Goal: Check status: Check status

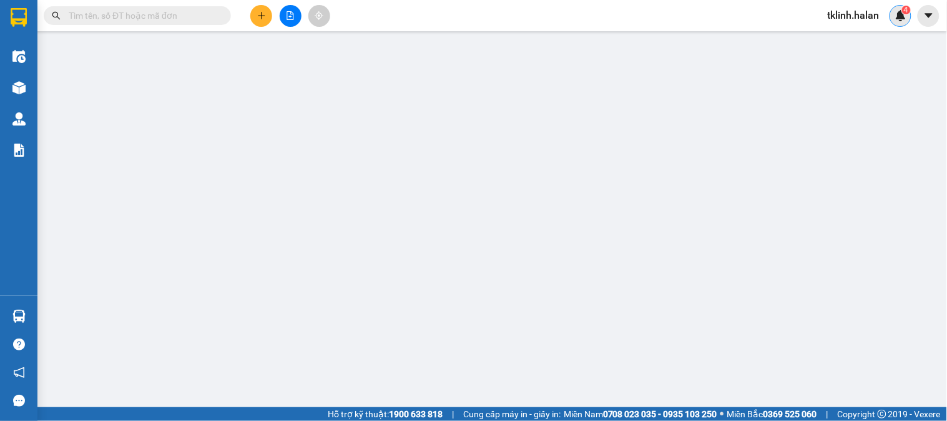
click at [909, 19] on div "4" at bounding box center [901, 16] width 22 height 22
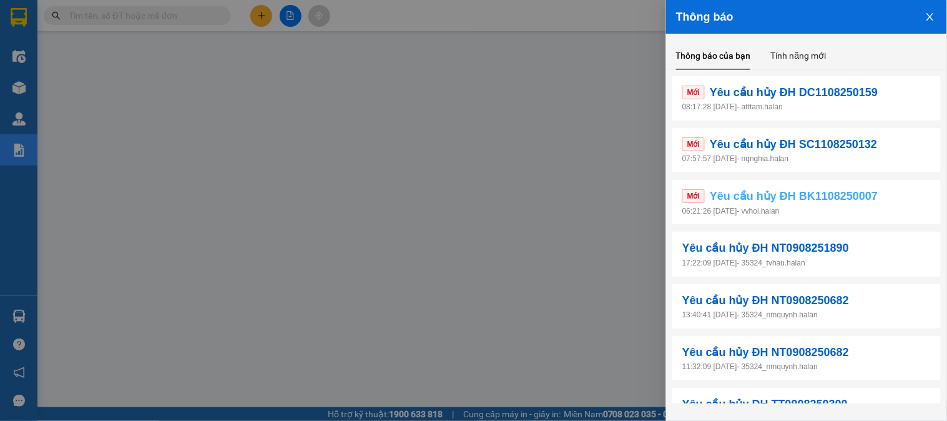
click at [893, 199] on link "Mới Yêu cầu hủy ĐH BK1108250007" at bounding box center [806, 195] width 249 height 17
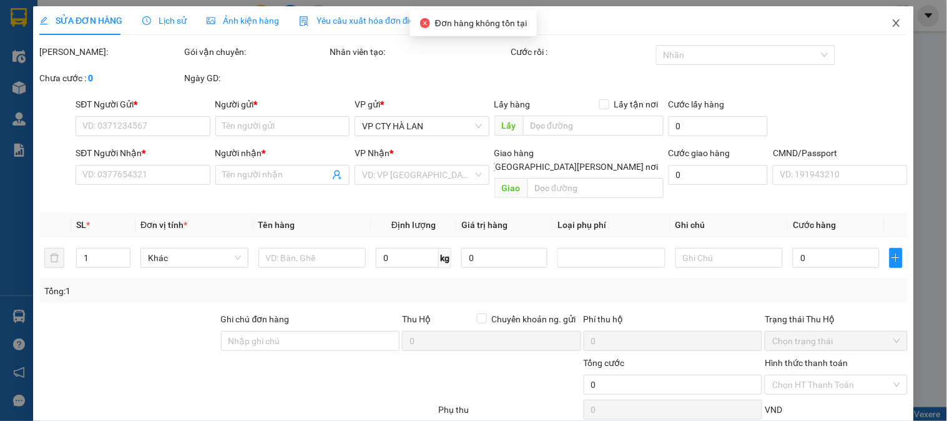
click at [892, 19] on icon "close" at bounding box center [897, 23] width 10 height 10
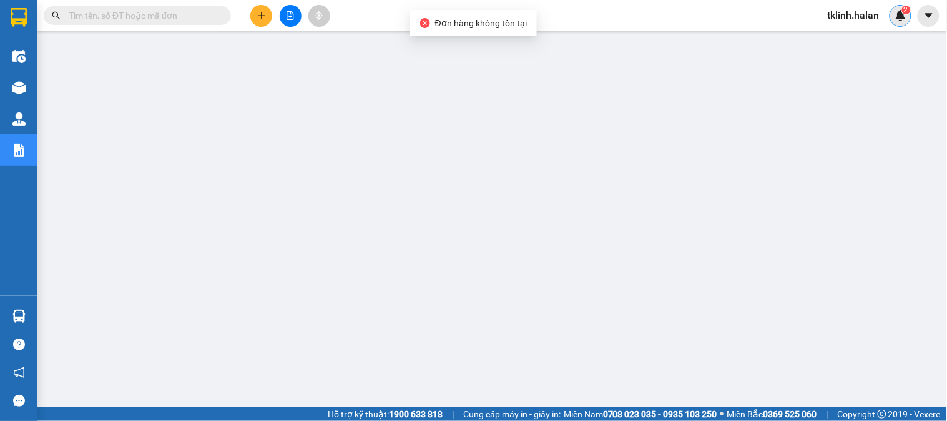
click at [895, 19] on img at bounding box center [900, 15] width 11 height 11
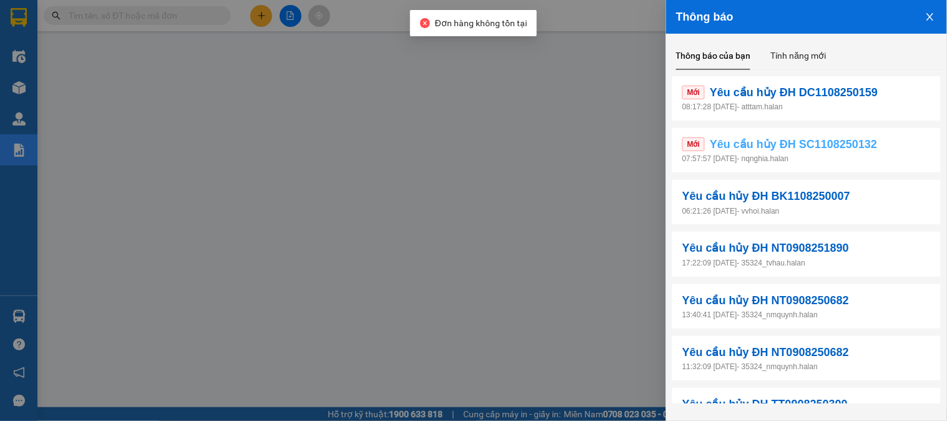
click at [848, 135] on span "Yêu cầu hủy ĐH SC1108250132" at bounding box center [793, 143] width 167 height 17
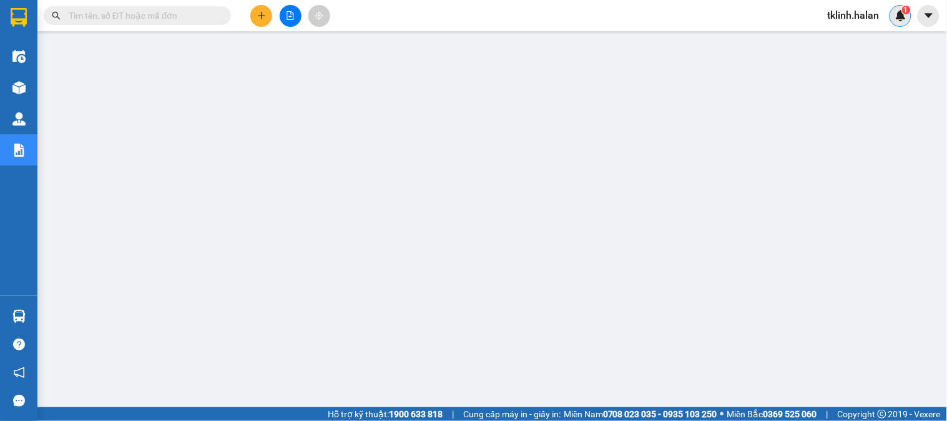
click at [897, 19] on img at bounding box center [900, 15] width 11 height 11
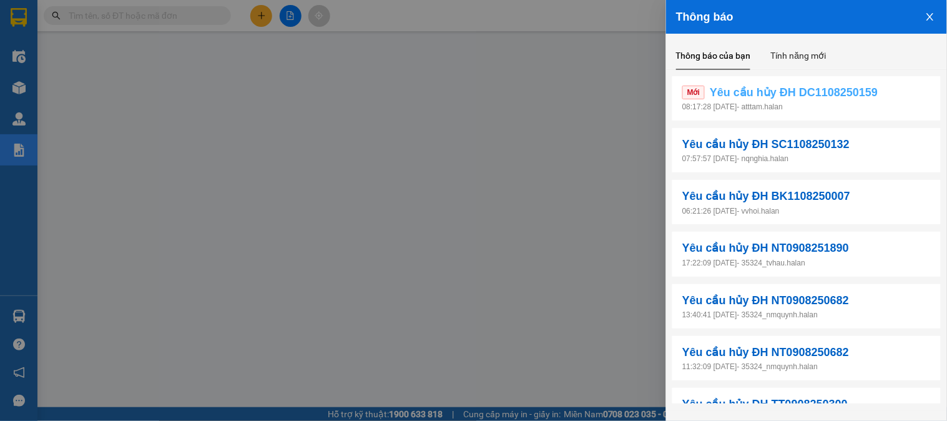
click at [864, 94] on span "Yêu cầu hủy ĐH DC1108250159" at bounding box center [794, 92] width 168 height 17
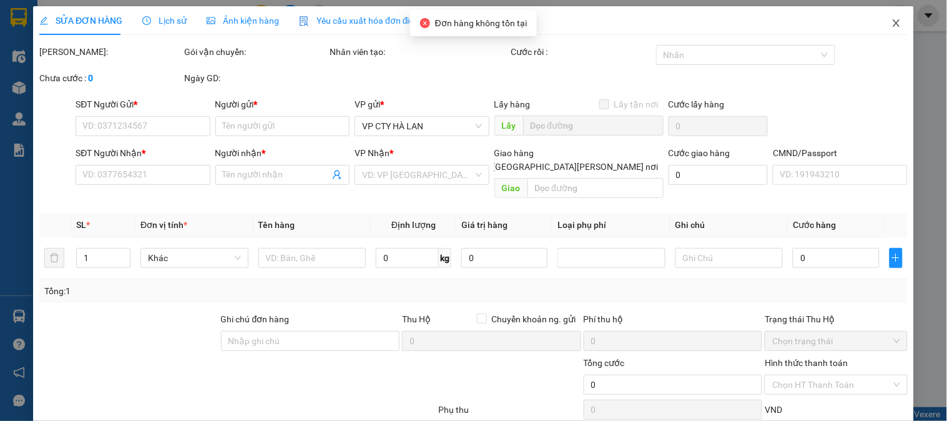
click at [892, 22] on icon "close" at bounding box center [897, 23] width 10 height 10
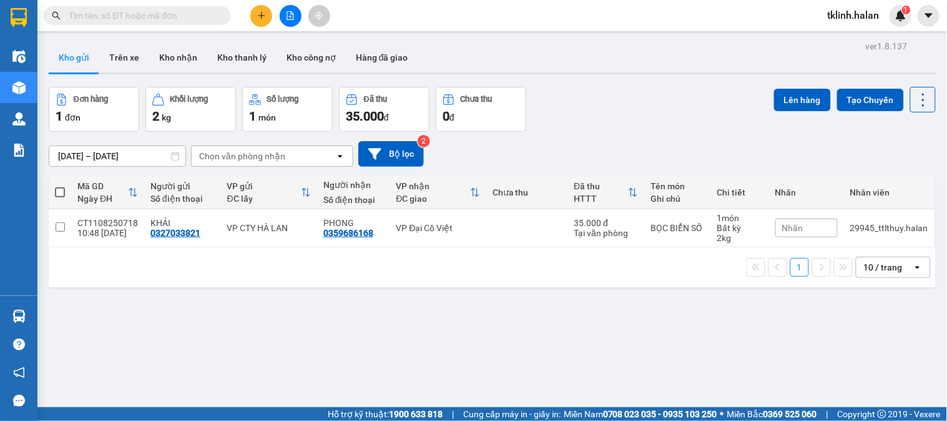
drag, startPoint x: 418, startPoint y: 369, endPoint x: 382, endPoint y: 346, distance: 43.0
click at [416, 369] on div "ver 1.8.137 Kho gửi Trên xe Kho nhận Kho thanh lý Kho công nợ Hàng đã giao Đơn …" at bounding box center [492, 247] width 897 height 421
click at [903, 22] on div "1" at bounding box center [901, 16] width 22 height 22
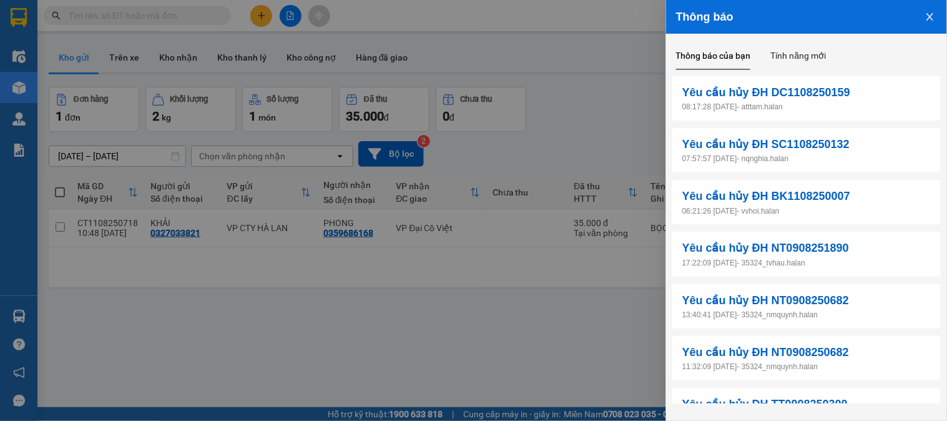
click at [528, 309] on div at bounding box center [473, 210] width 947 height 421
